Goal: Task Accomplishment & Management: Manage account settings

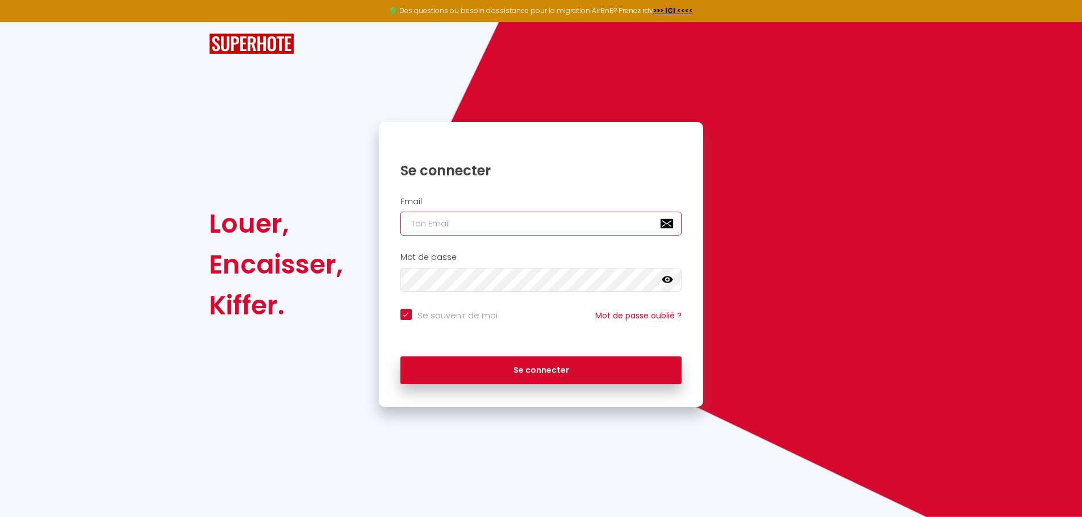
click at [421, 222] on input "email" at bounding box center [541, 224] width 282 height 24
paste input "[EMAIL_ADDRESS][DOMAIN_NAME]"
type input "[EMAIL_ADDRESS][DOMAIN_NAME]"
checkbox input "true"
type input "[EMAIL_ADDRESS][DOMAIN_NAME]"
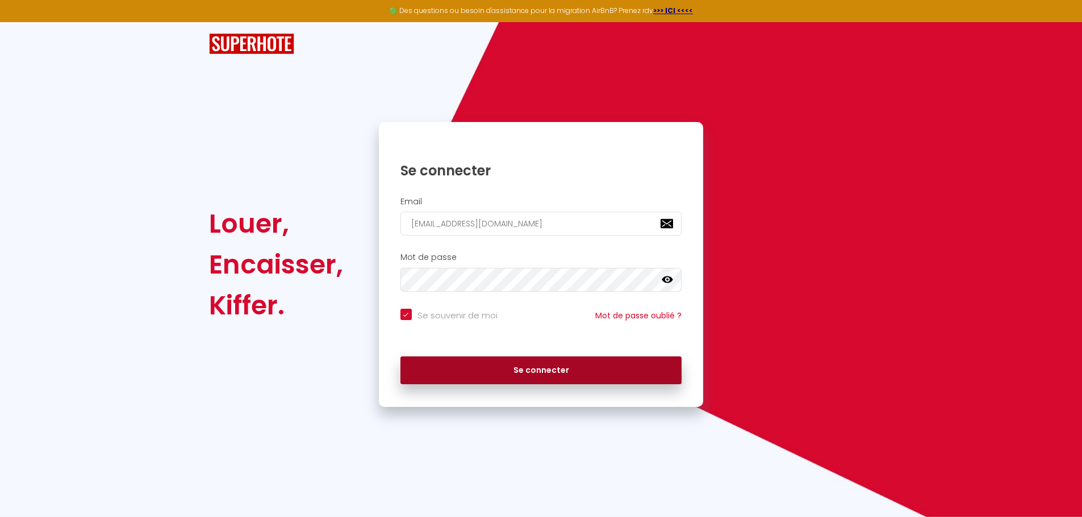
click at [549, 369] on button "Se connecter" at bounding box center [541, 371] width 282 height 28
checkbox input "true"
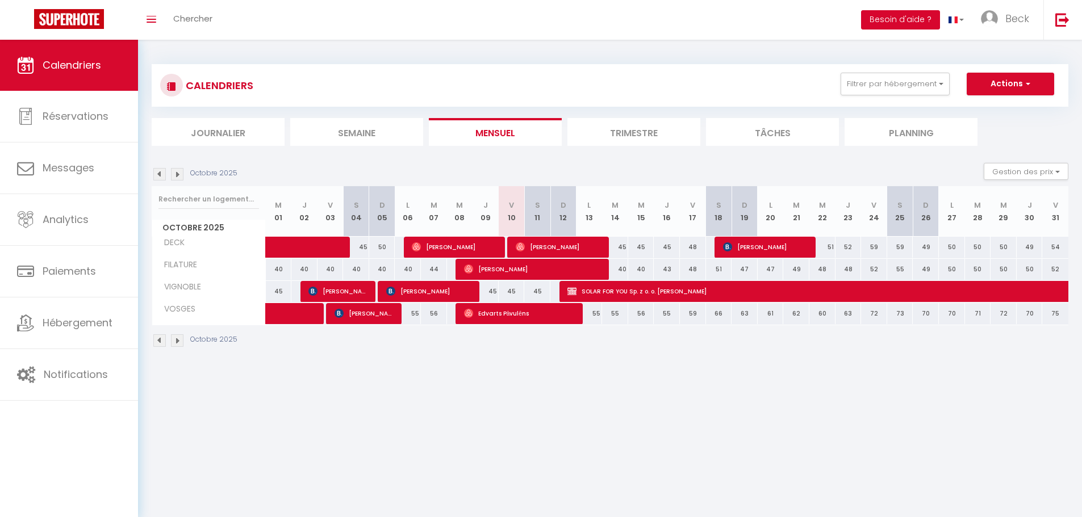
click at [911, 21] on button "Besoin d'aide ?" at bounding box center [900, 19] width 79 height 19
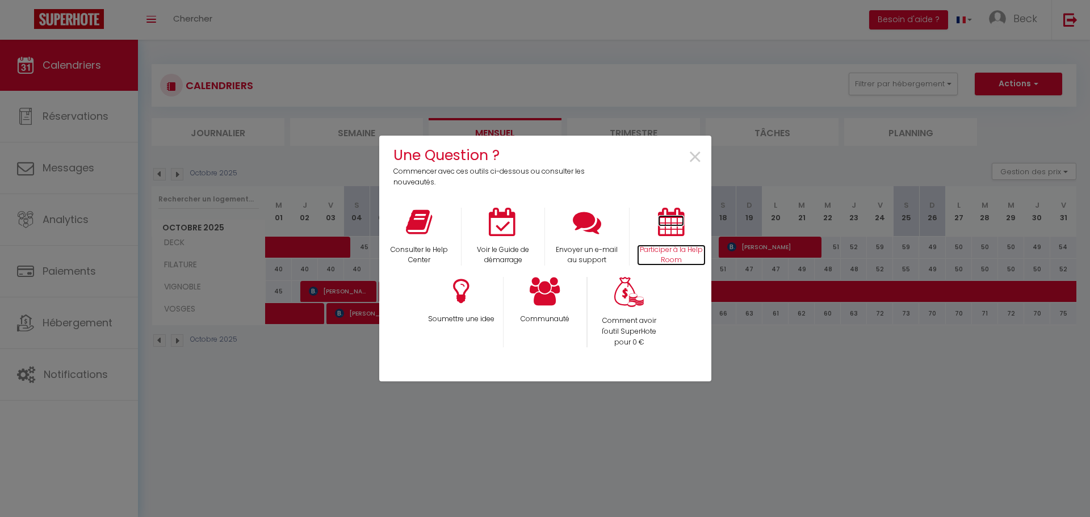
click at [683, 229] on icon at bounding box center [671, 222] width 26 height 28
drag, startPoint x: 699, startPoint y: 157, endPoint x: 709, endPoint y: 147, distance: 14.5
click at [699, 157] on span "×" at bounding box center [695, 158] width 15 height 36
